Goal: Task Accomplishment & Management: Manage account settings

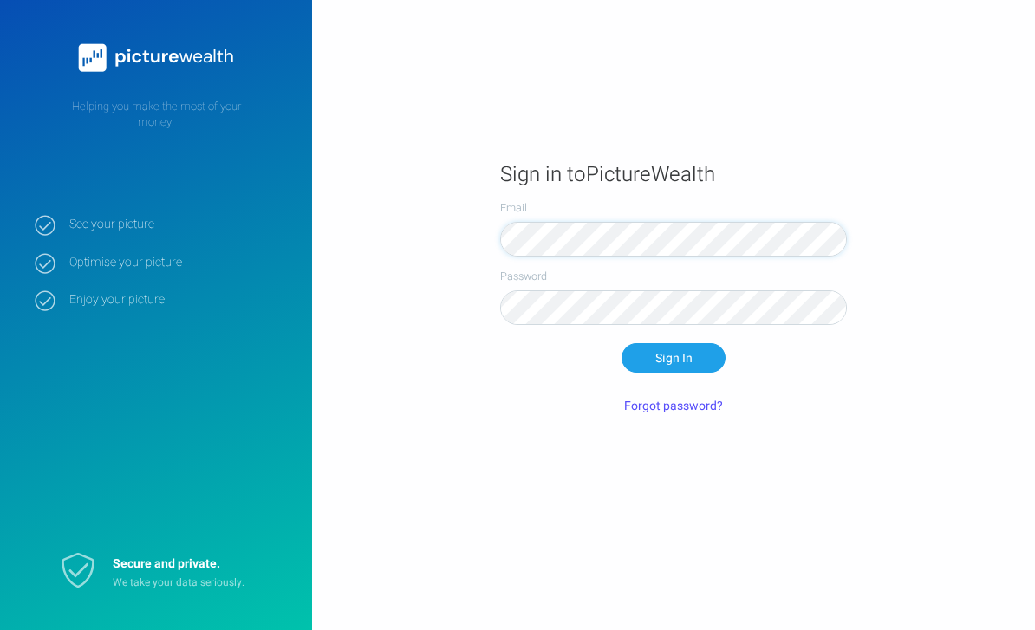
scroll to position [108, 0]
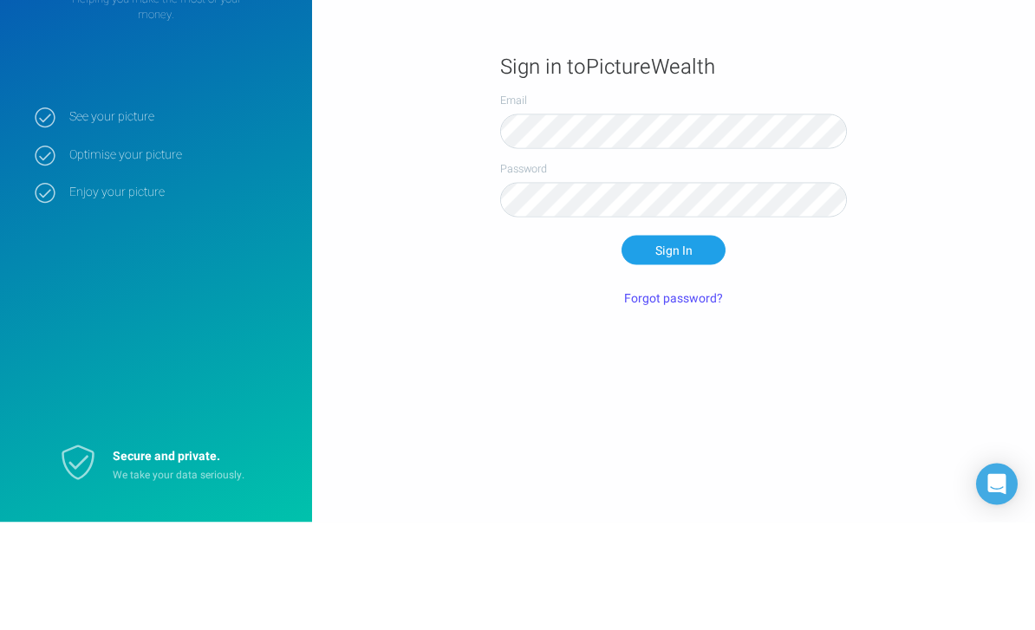
click at [673, 343] on button "Sign In" at bounding box center [673, 357] width 104 height 29
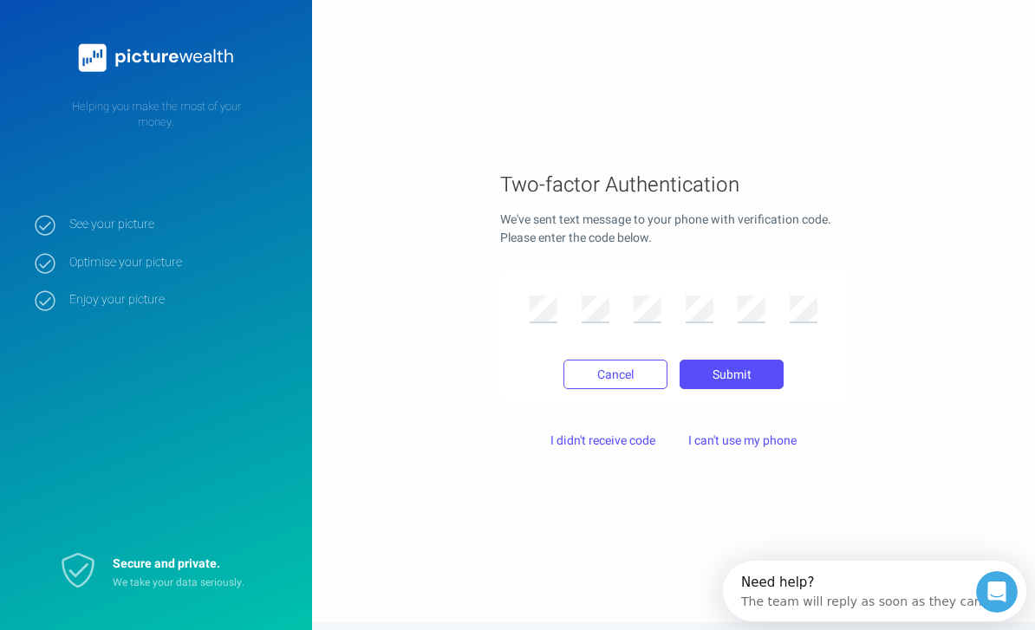
scroll to position [0, 0]
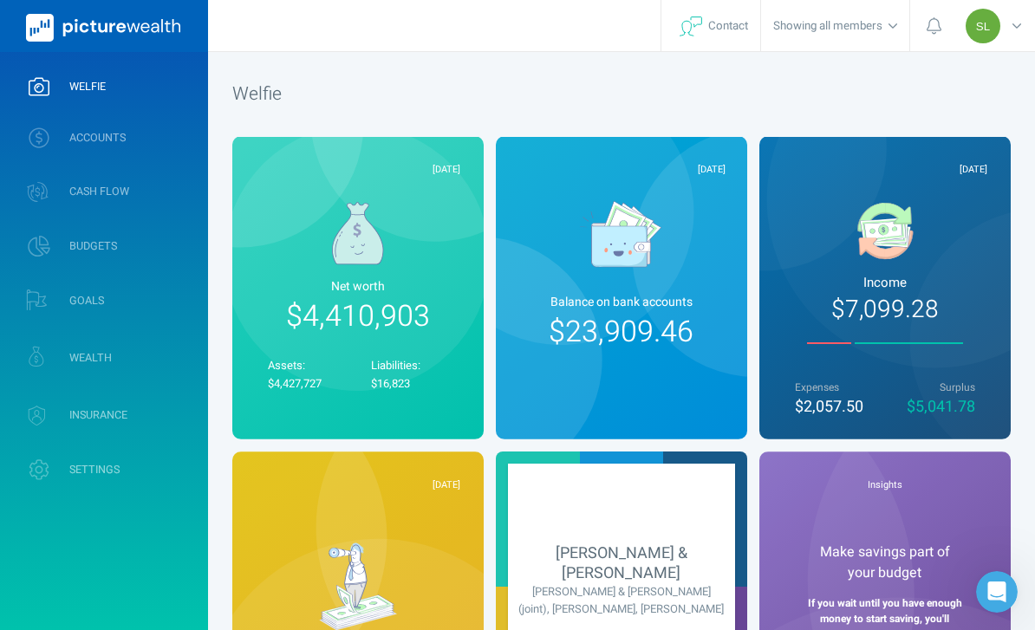
click at [158, 133] on link "ACCOUNTS" at bounding box center [104, 137] width 208 height 45
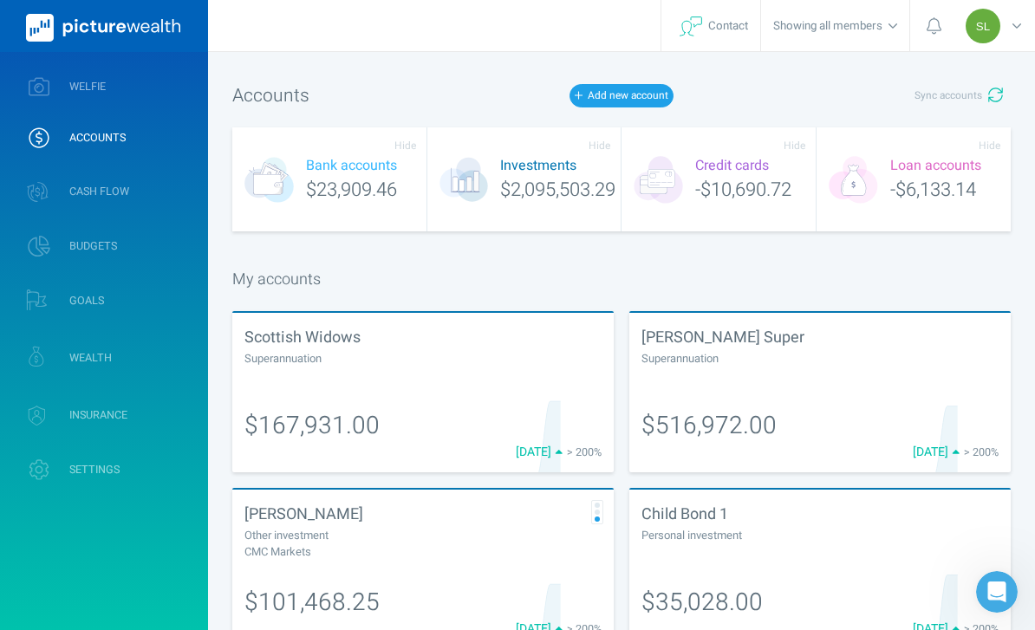
click at [975, 101] on span "Sync accounts" at bounding box center [948, 95] width 68 height 15
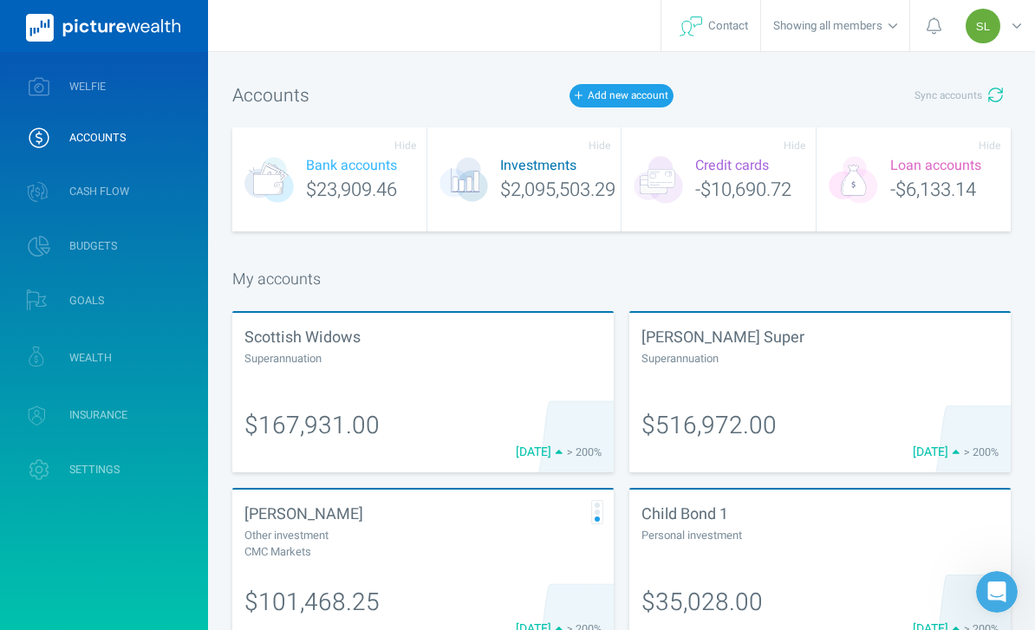
click at [161, 90] on link "WELFIE" at bounding box center [104, 86] width 208 height 45
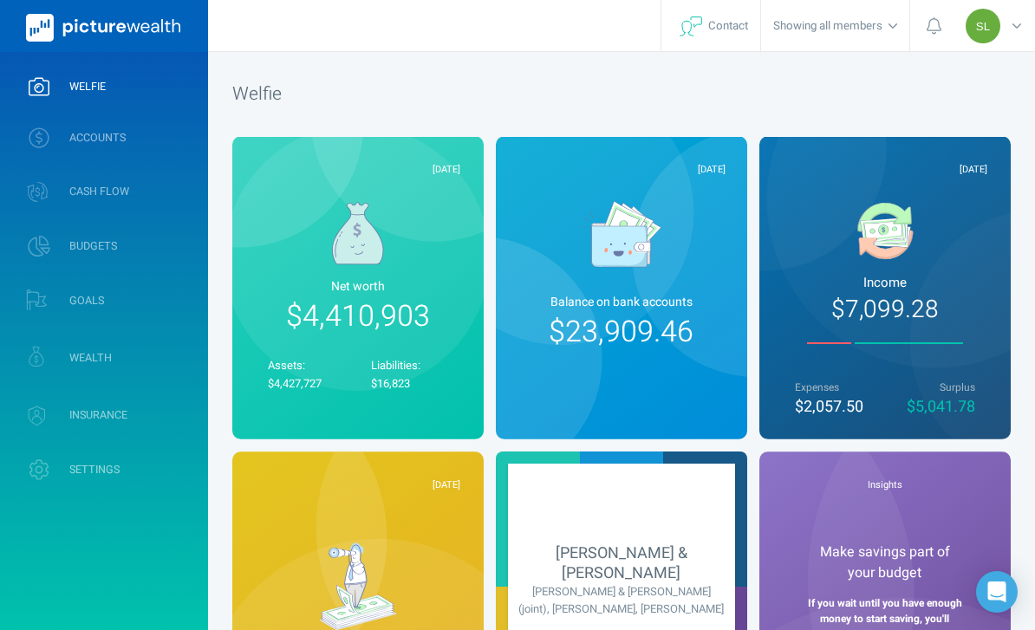
click at [149, 370] on link "WEALTH" at bounding box center [104, 357] width 208 height 51
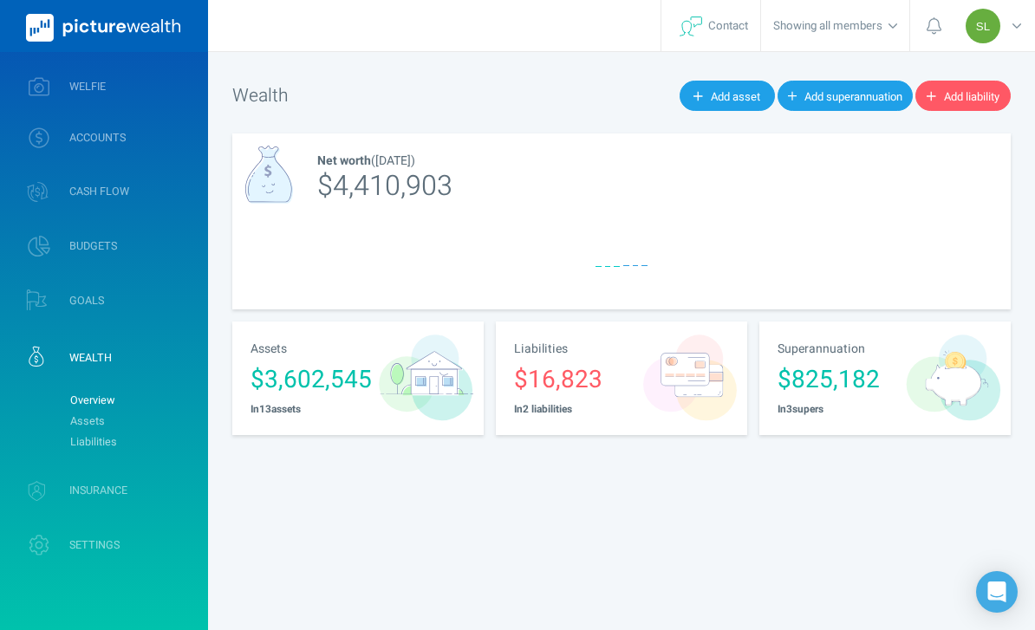
click at [166, 417] on link "Assets" at bounding box center [132, 421] width 140 height 21
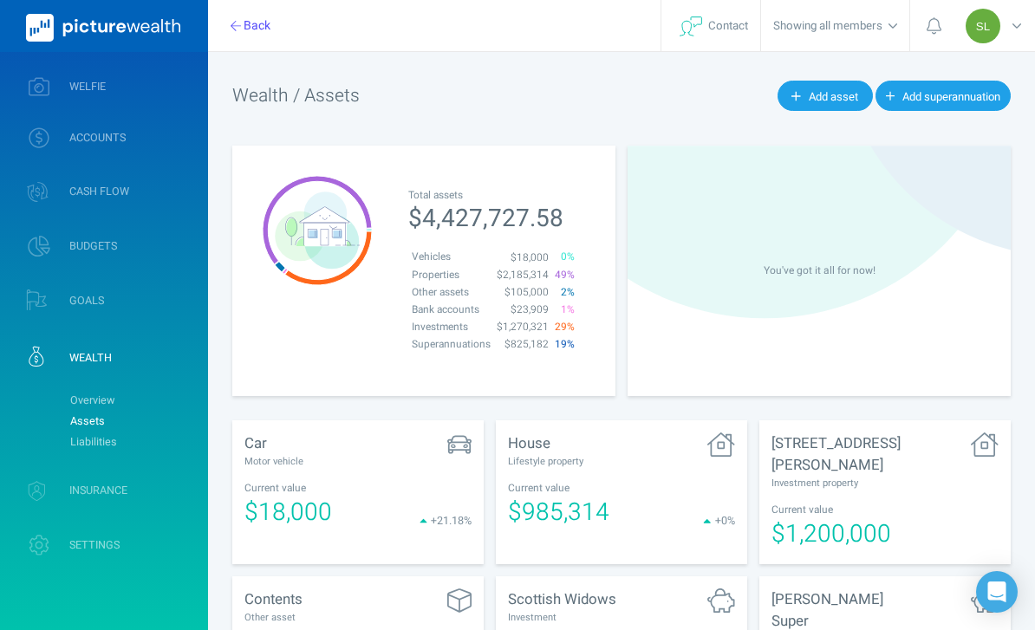
click at [1034, 26] on div "SL" at bounding box center [996, 25] width 78 height 51
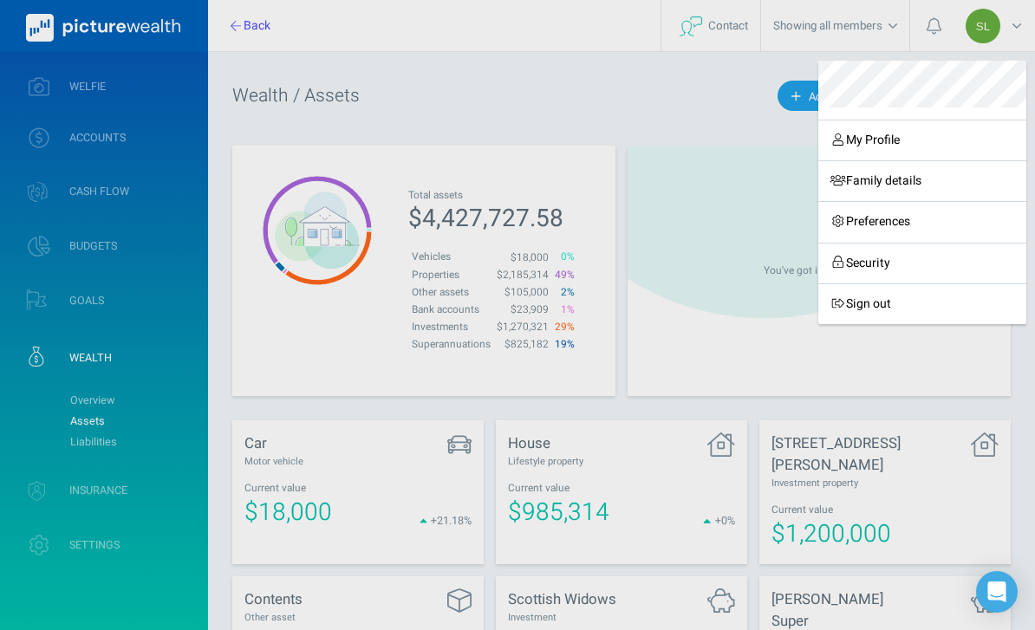
click at [1015, 29] on div "My Profile Family details Preferences Security Sign out" at bounding box center [517, 315] width 1035 height 630
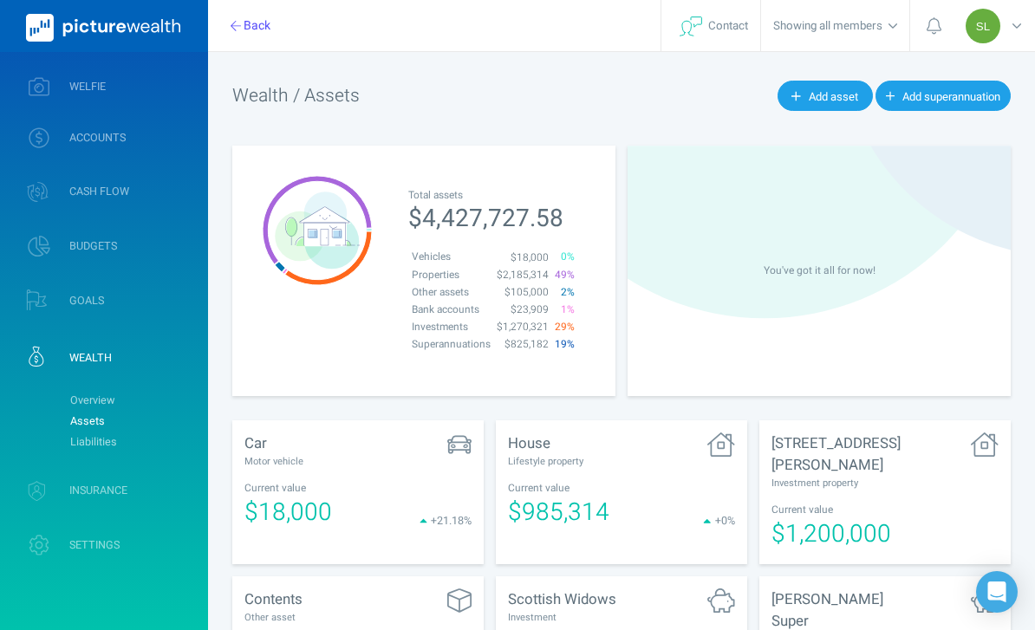
click at [1026, 27] on div "SL" at bounding box center [996, 25] width 78 height 51
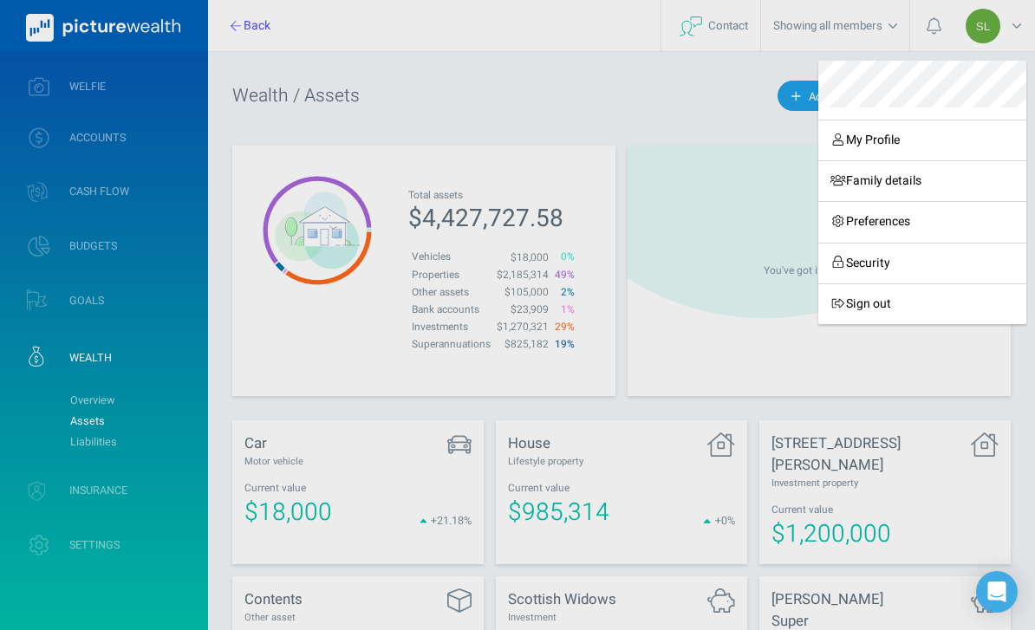
click at [867, 306] on link "Sign out" at bounding box center [922, 303] width 208 height 41
